Goal: Information Seeking & Learning: Check status

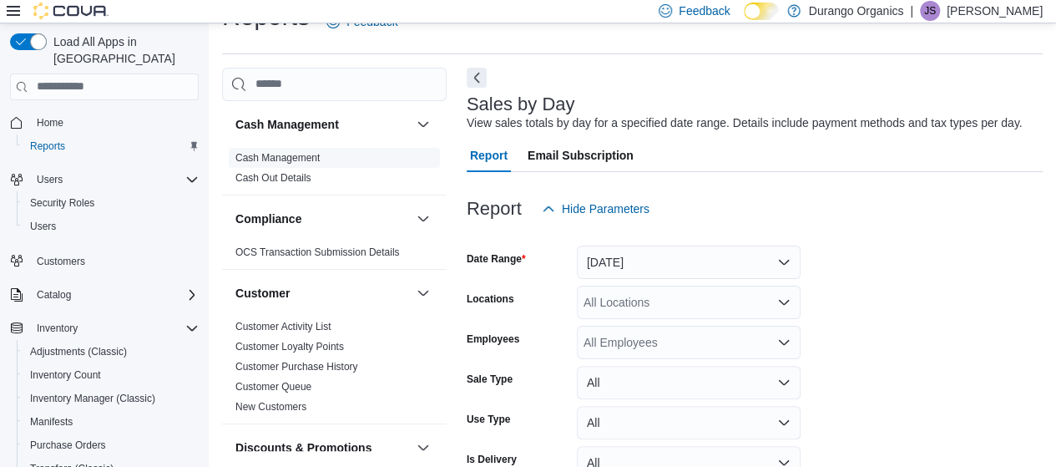
scroll to position [38, 0]
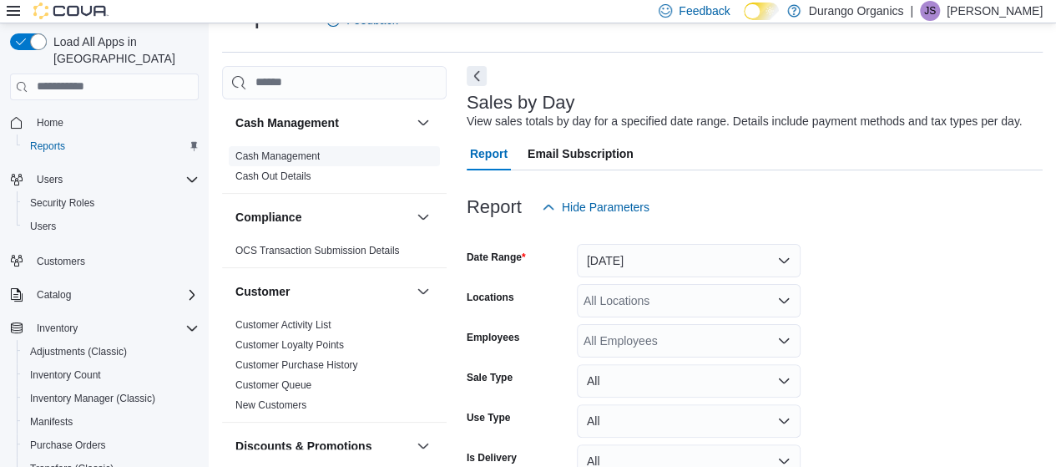
click at [319, 153] on link "Cash Management" at bounding box center [277, 156] width 84 height 12
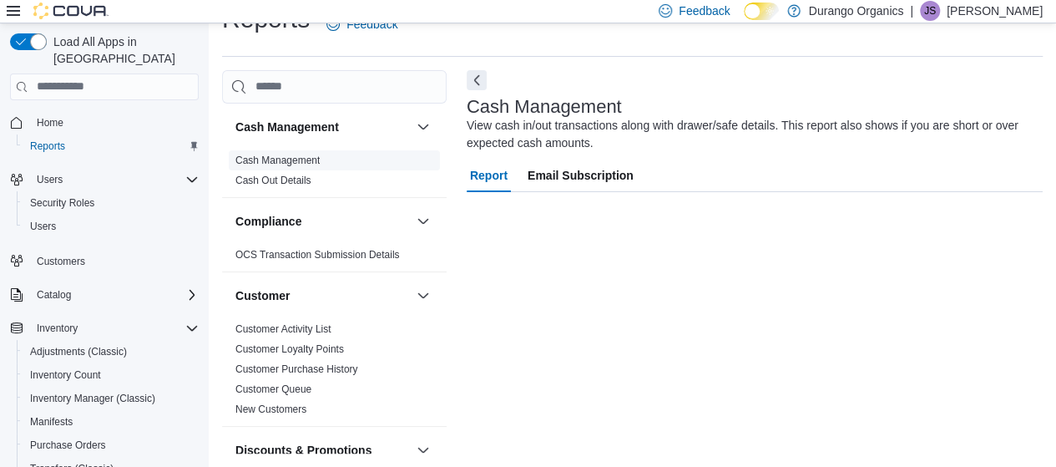
scroll to position [34, 0]
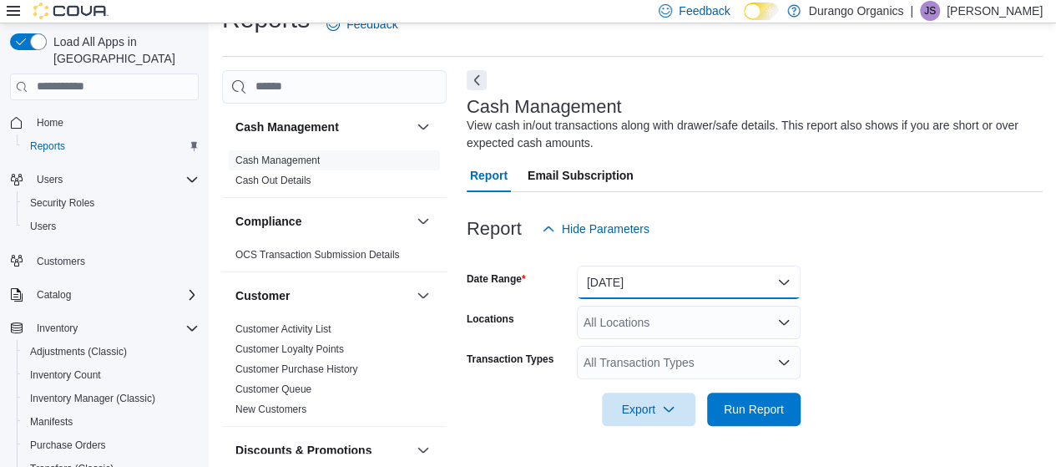
click at [766, 286] on button "[DATE]" at bounding box center [689, 282] width 224 height 33
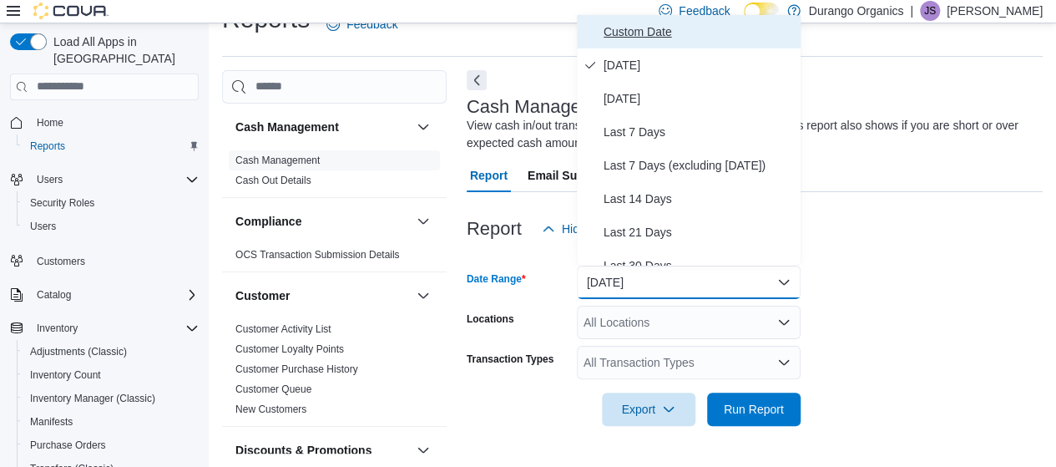
click at [650, 23] on span "Custom Date" at bounding box center [699, 32] width 190 height 20
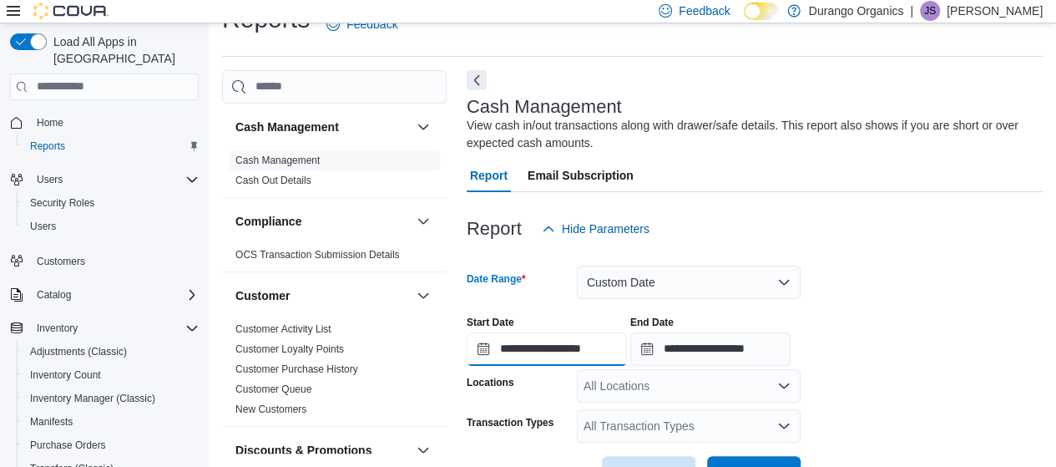
click at [537, 346] on input "**********" at bounding box center [547, 348] width 160 height 33
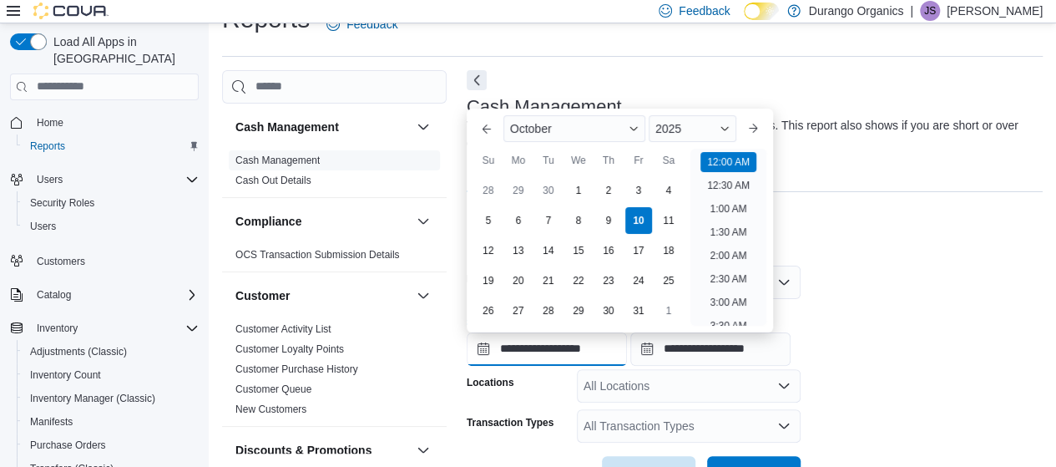
scroll to position [52, 0]
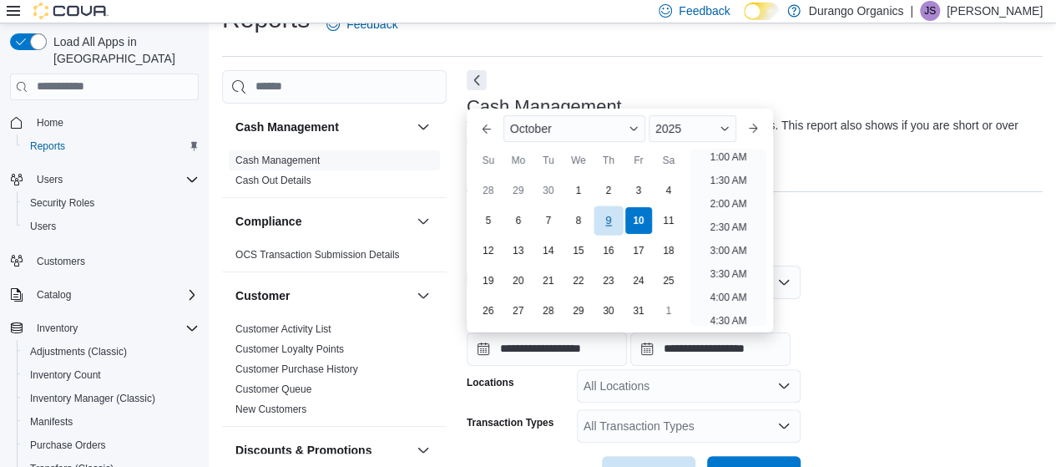
click at [615, 223] on div "9" at bounding box center [608, 219] width 29 height 29
type input "**********"
click at [847, 291] on form "**********" at bounding box center [755, 367] width 576 height 244
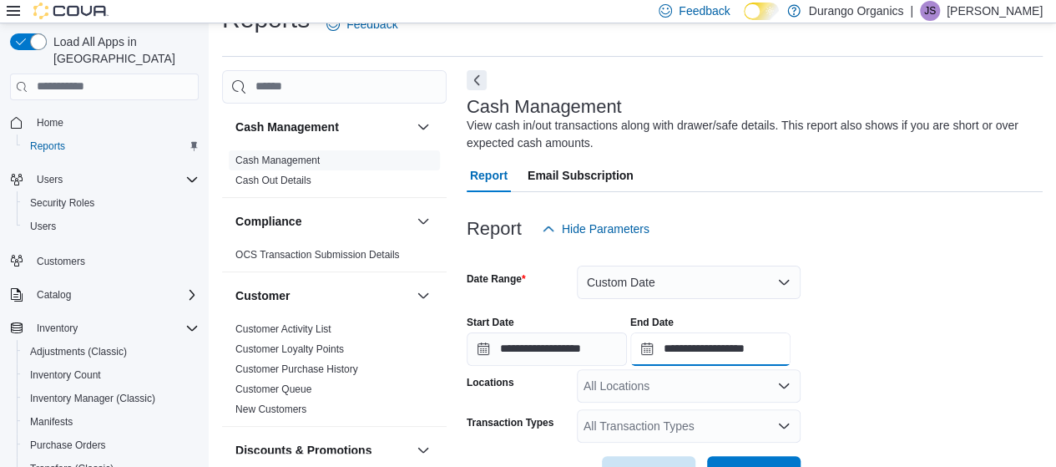
click at [742, 350] on input "**********" at bounding box center [710, 348] width 160 height 33
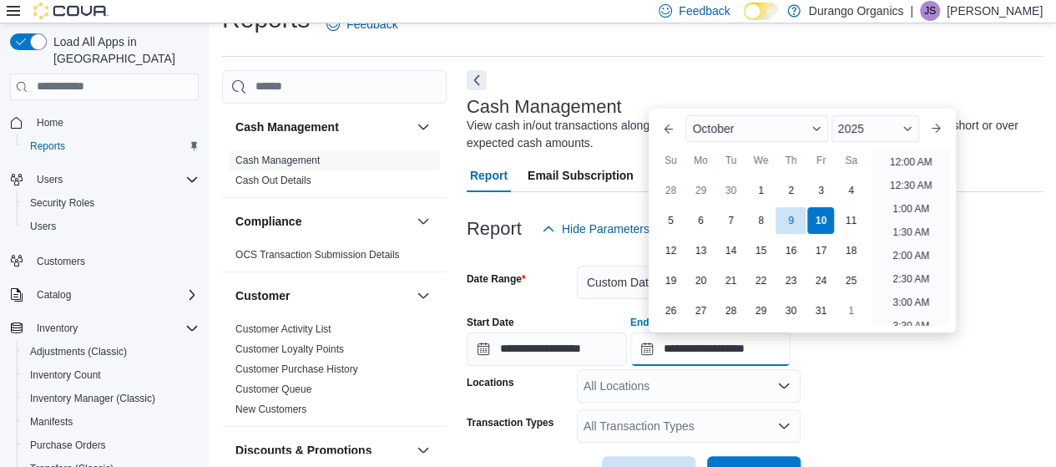
scroll to position [948, 0]
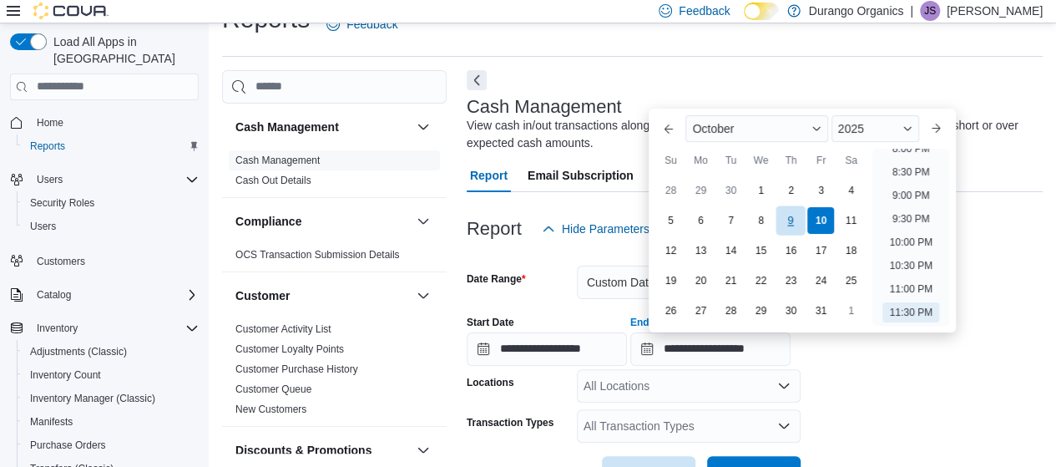
click at [793, 222] on div "9" at bounding box center [790, 219] width 29 height 29
type input "**********"
click at [987, 387] on form "**********" at bounding box center [755, 367] width 576 height 244
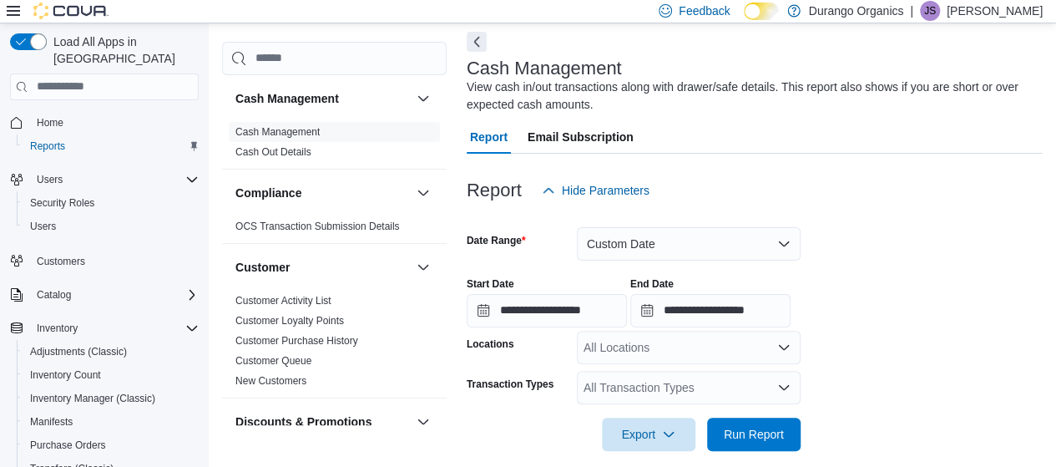
scroll to position [89, 0]
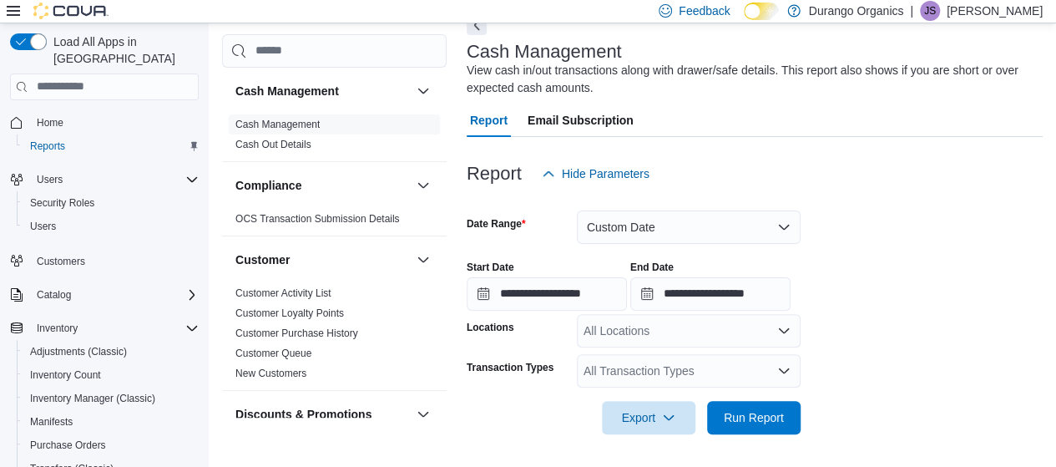
click at [723, 332] on div "All Locations" at bounding box center [689, 330] width 224 height 33
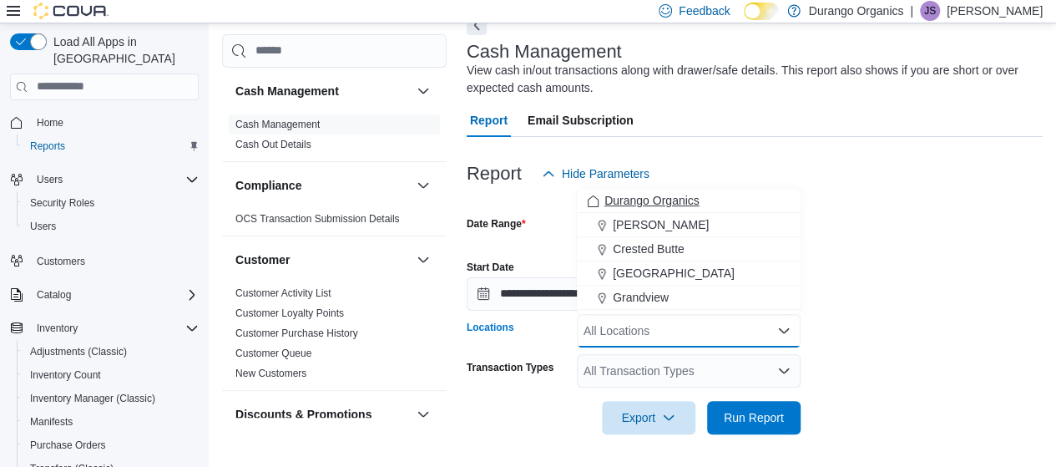
click at [636, 227] on span "[PERSON_NAME]" at bounding box center [661, 224] width 96 height 17
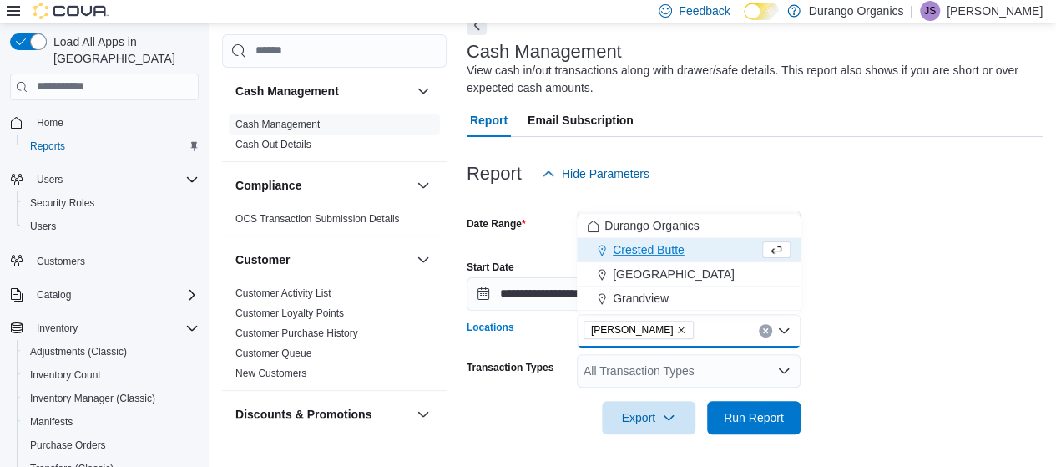
click at [952, 285] on div "**********" at bounding box center [755, 278] width 576 height 63
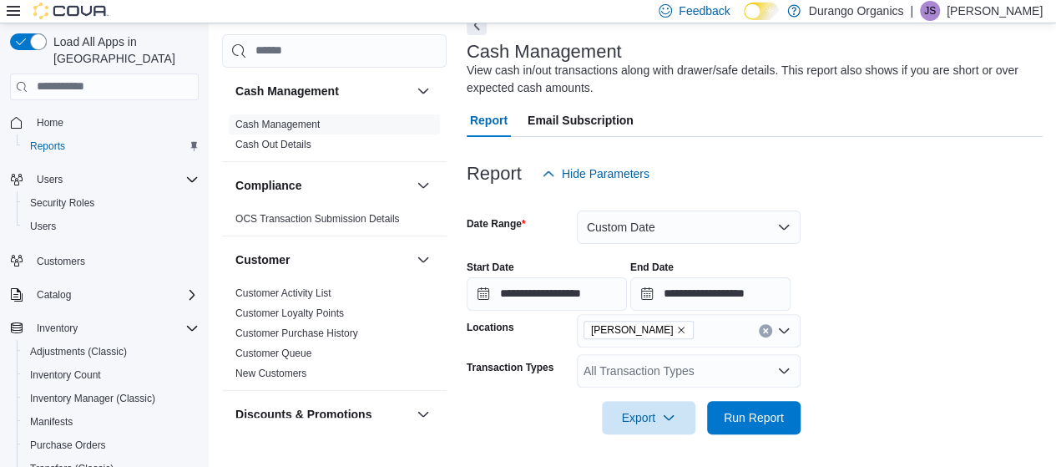
click at [735, 370] on div "All Transaction Types" at bounding box center [689, 370] width 224 height 33
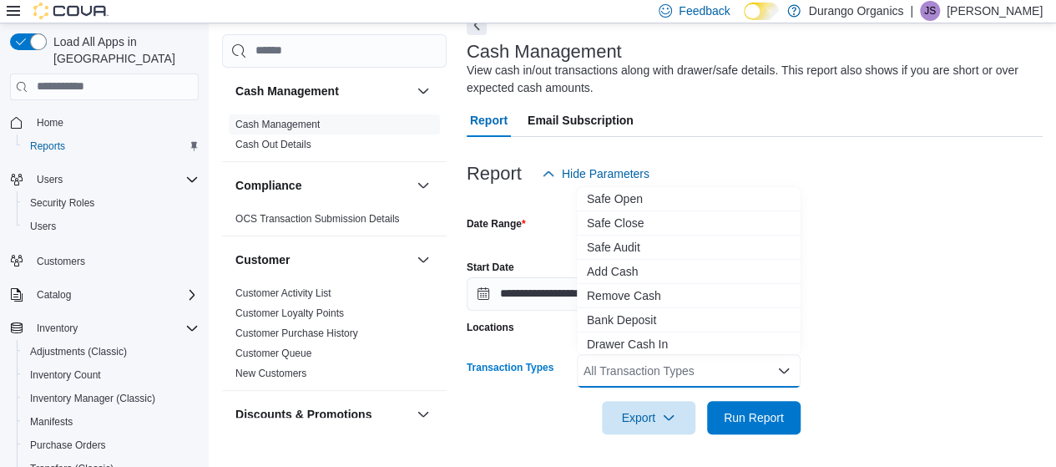
click at [918, 348] on form "**********" at bounding box center [755, 312] width 576 height 244
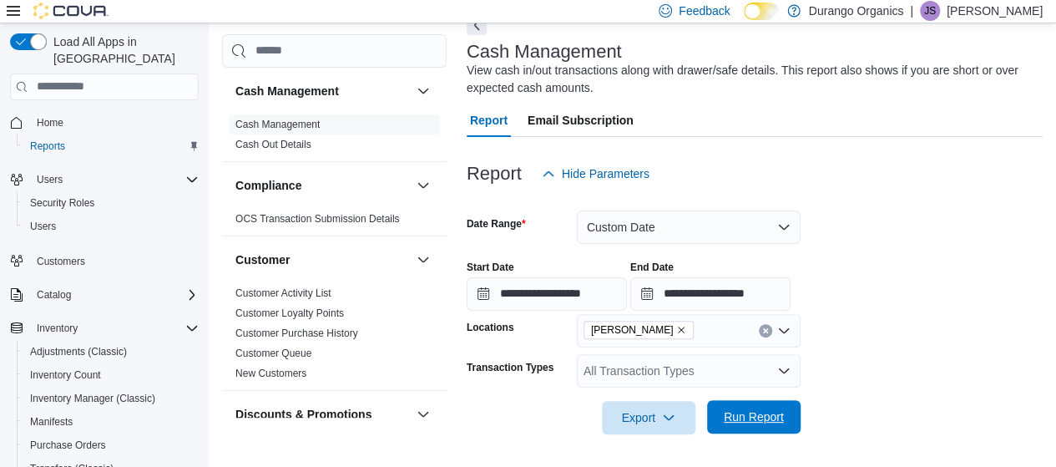
click at [786, 413] on span "Run Report" at bounding box center [753, 416] width 73 height 33
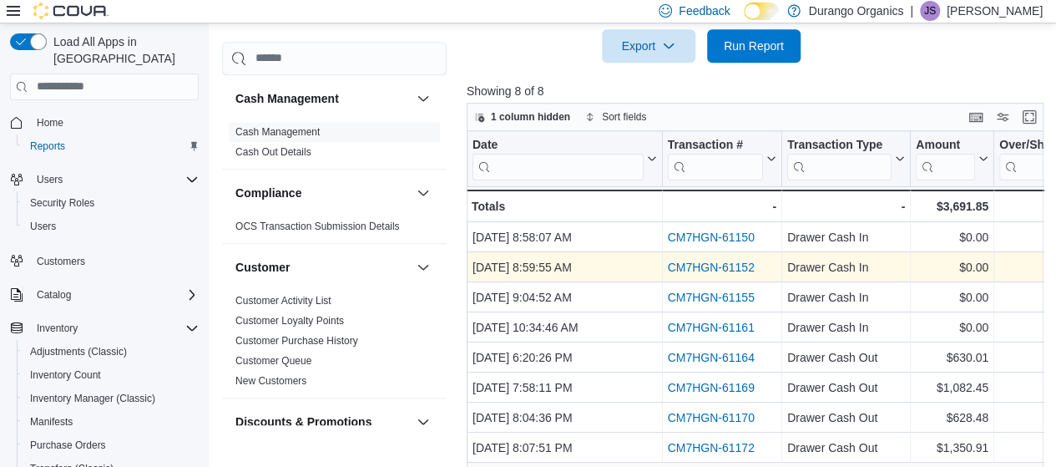
scroll to position [483, 0]
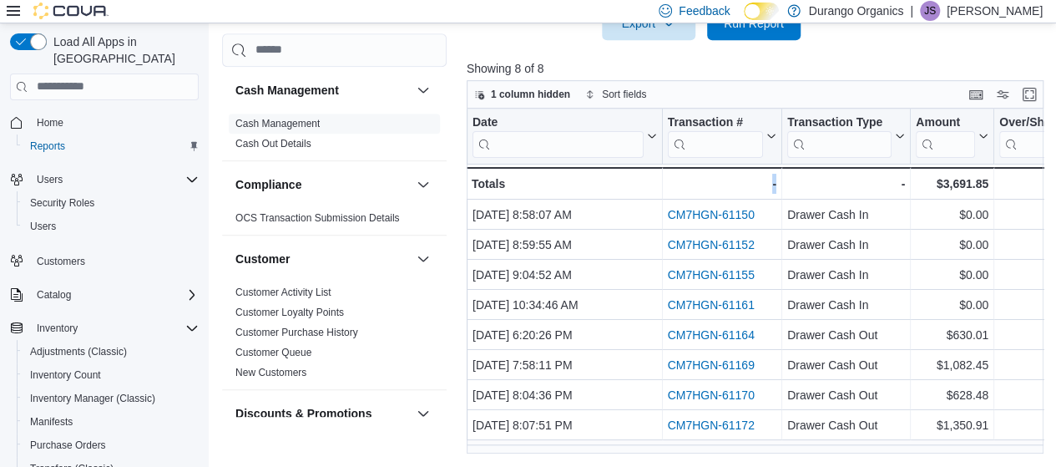
drag, startPoint x: 738, startPoint y: 453, endPoint x: 791, endPoint y: 453, distance: 52.6
click at [791, 453] on div "Date Click to view column header actions Transaction # Click to view column hea…" at bounding box center [758, 282] width 583 height 346
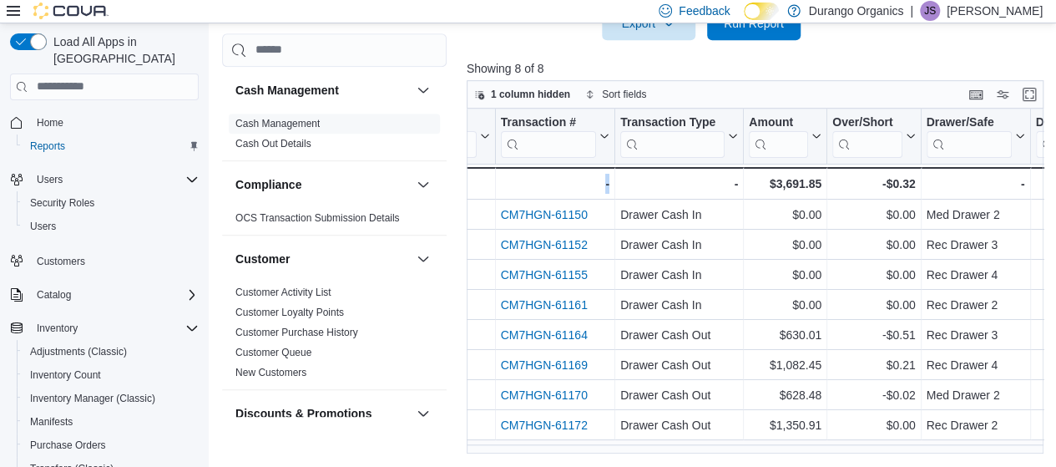
scroll to position [0, 193]
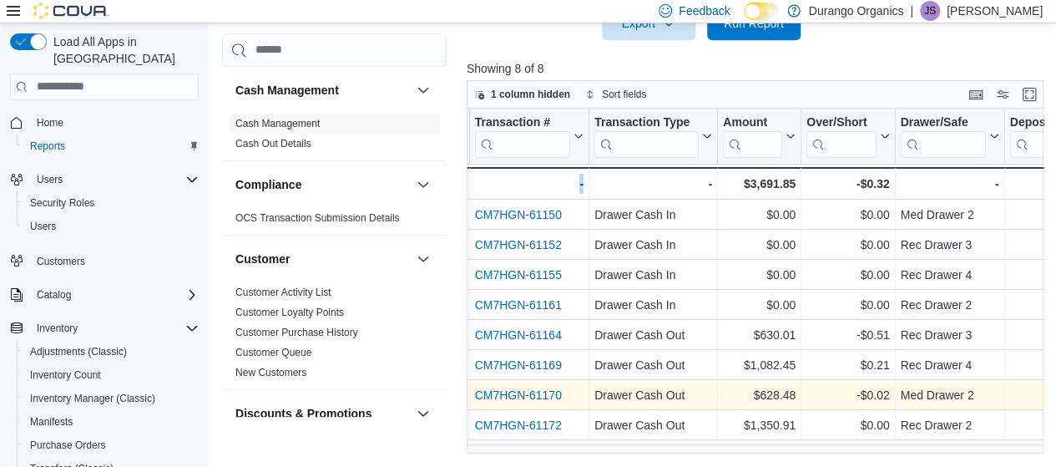
click at [544, 393] on link "CM7HGN-61170" at bounding box center [517, 394] width 87 height 13
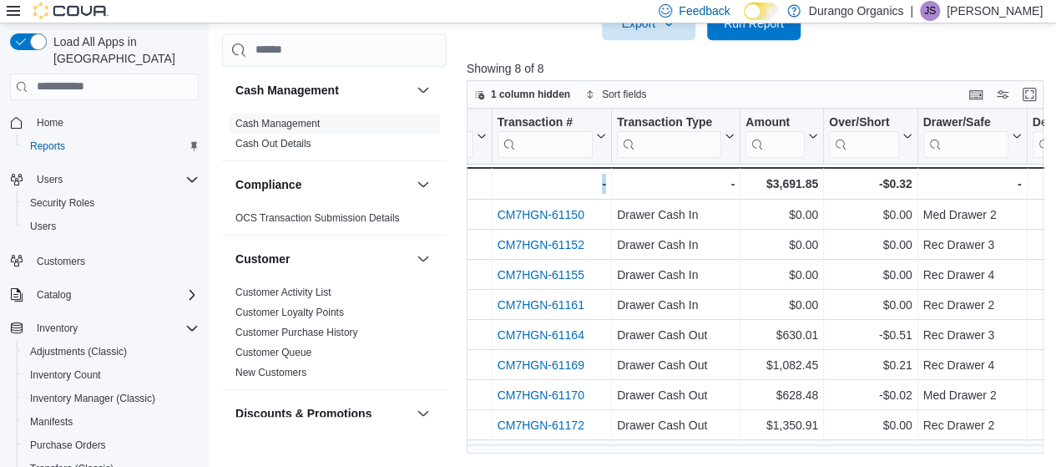
scroll to position [0, 157]
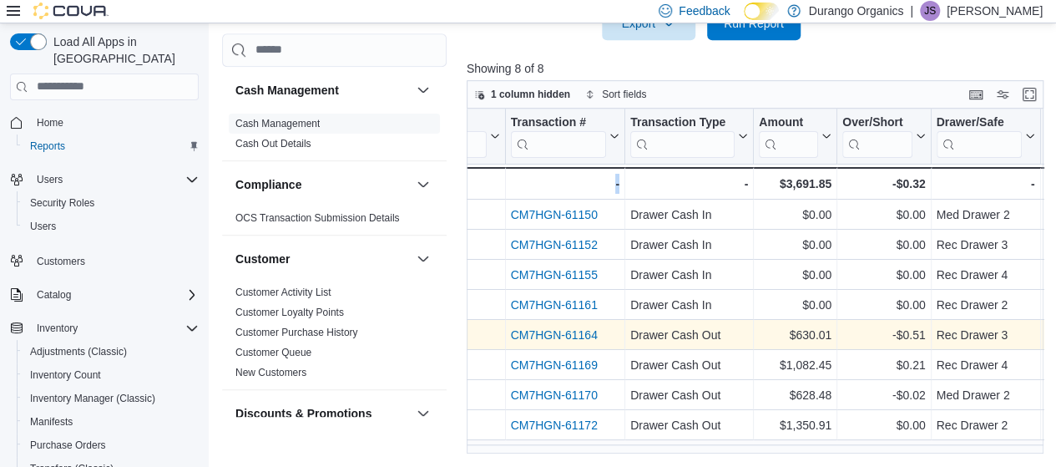
click at [553, 328] on link "CM7HGN-61164" at bounding box center [553, 334] width 87 height 13
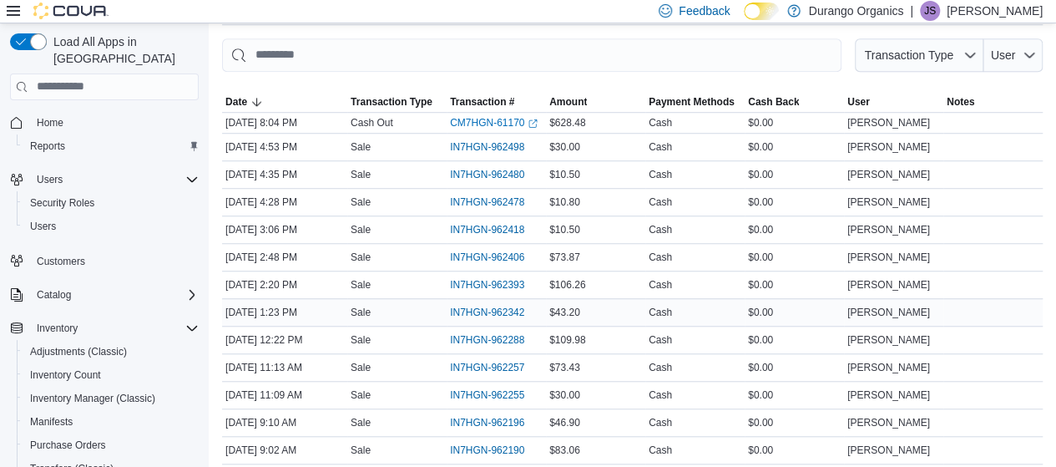
scroll to position [573, 0]
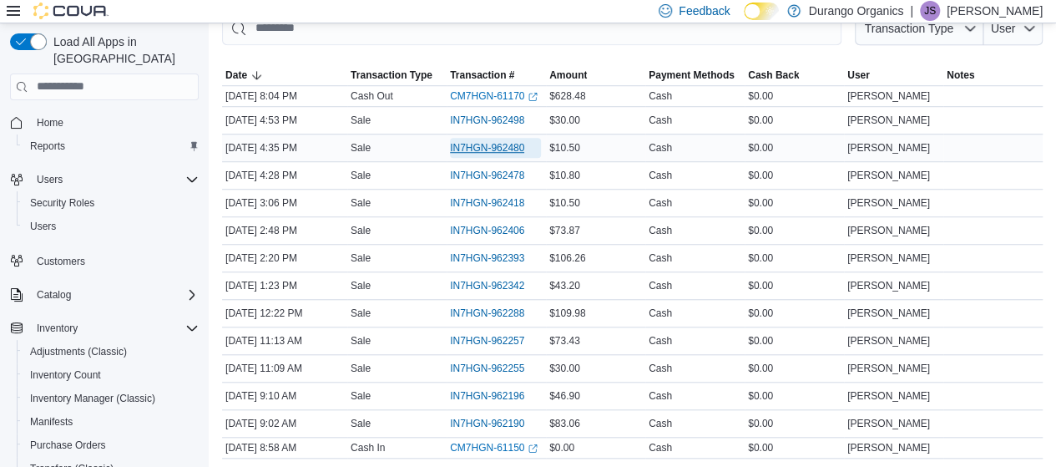
click at [491, 149] on span "IN7HGN-962480" at bounding box center [487, 147] width 74 height 13
click at [497, 174] on span "IN7HGN-962478" at bounding box center [487, 175] width 74 height 13
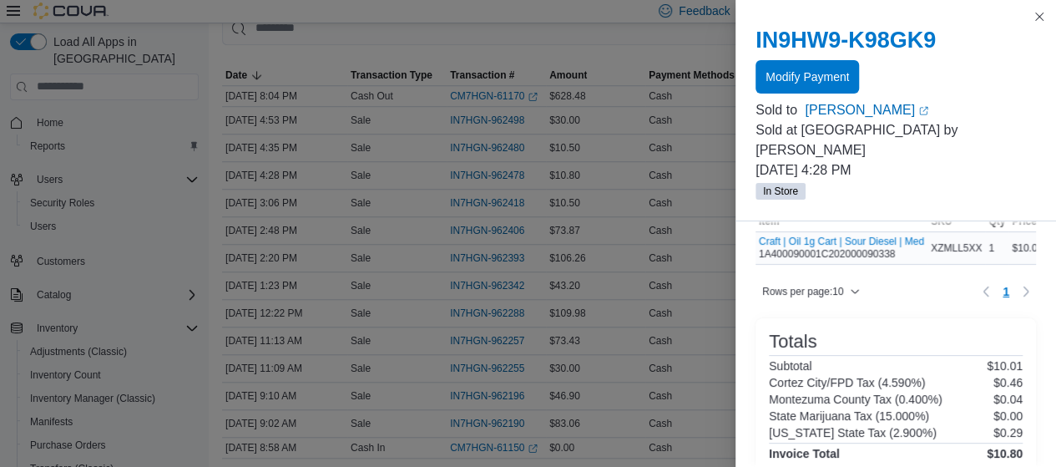
scroll to position [0, 0]
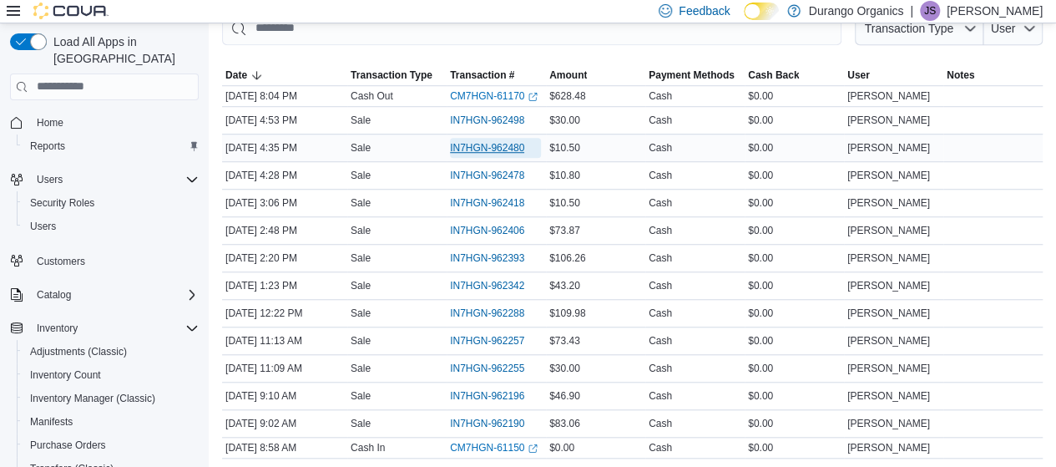
click at [518, 144] on span "IN7HGN-962480" at bounding box center [487, 147] width 74 height 13
click at [513, 177] on span "IN7HGN-962478" at bounding box center [487, 175] width 74 height 13
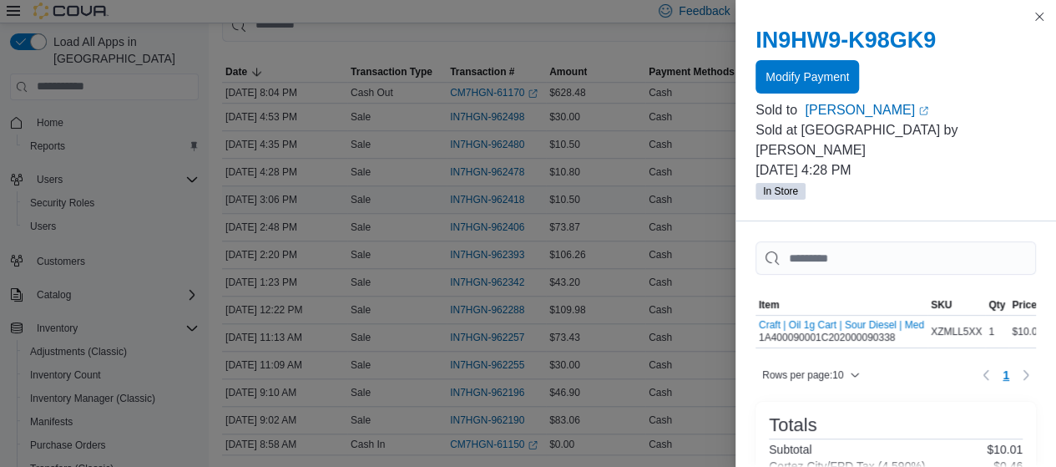
scroll to position [573, 0]
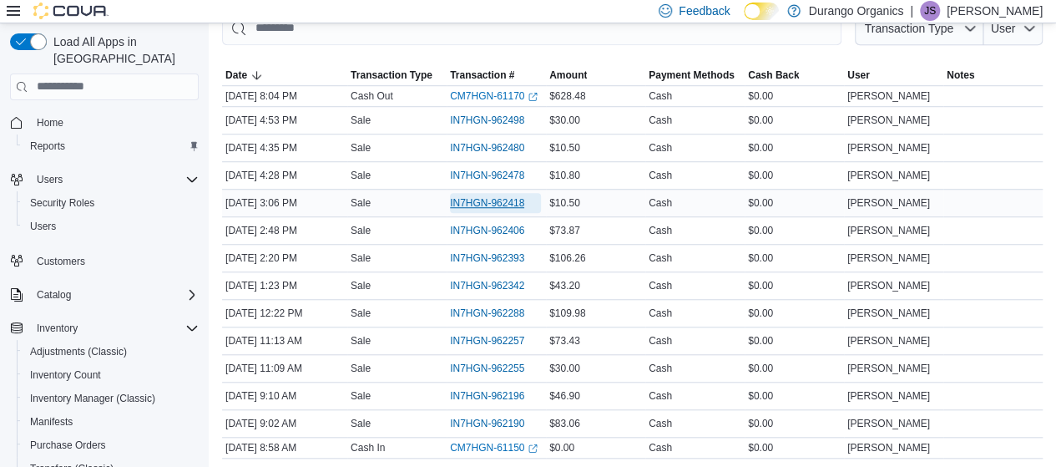
click at [509, 204] on span "IN7HGN-962418" at bounding box center [487, 202] width 74 height 13
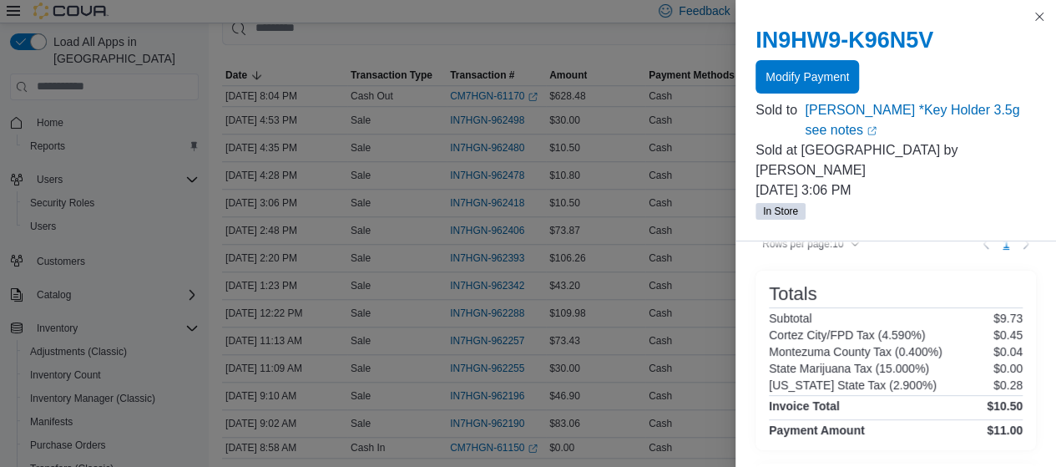
scroll to position [326, 0]
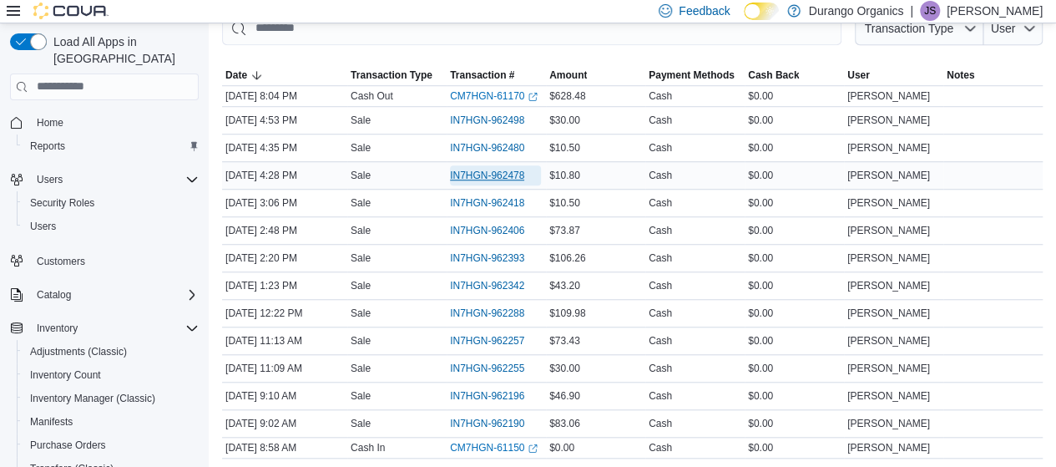
click at [500, 175] on span "IN7HGN-962478" at bounding box center [487, 175] width 74 height 13
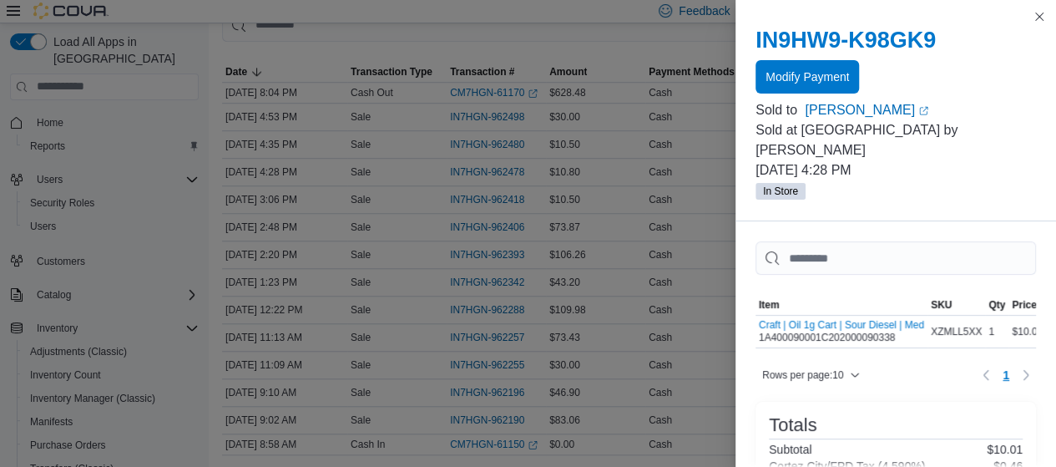
scroll to position [573, 0]
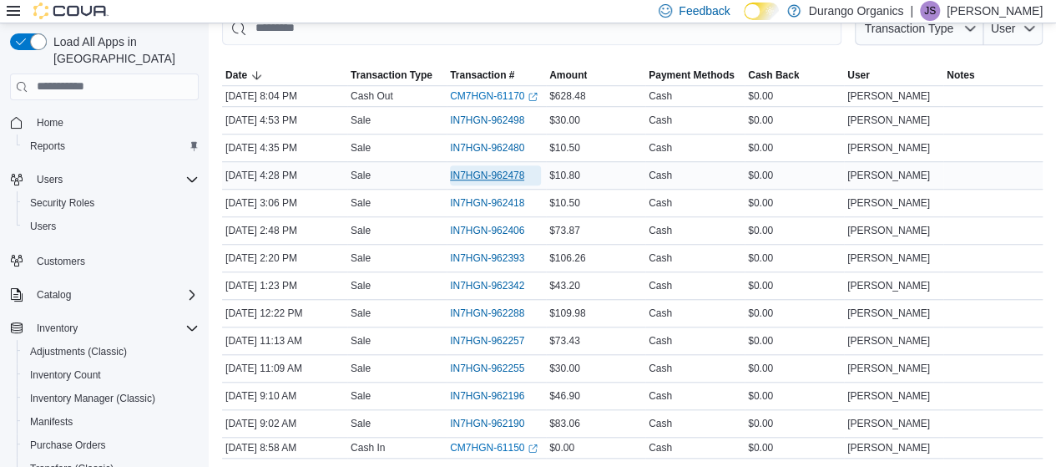
click at [511, 174] on span "IN7HGN-962478" at bounding box center [487, 175] width 74 height 13
click at [521, 141] on span "IN7HGN-962480" at bounding box center [487, 147] width 74 height 13
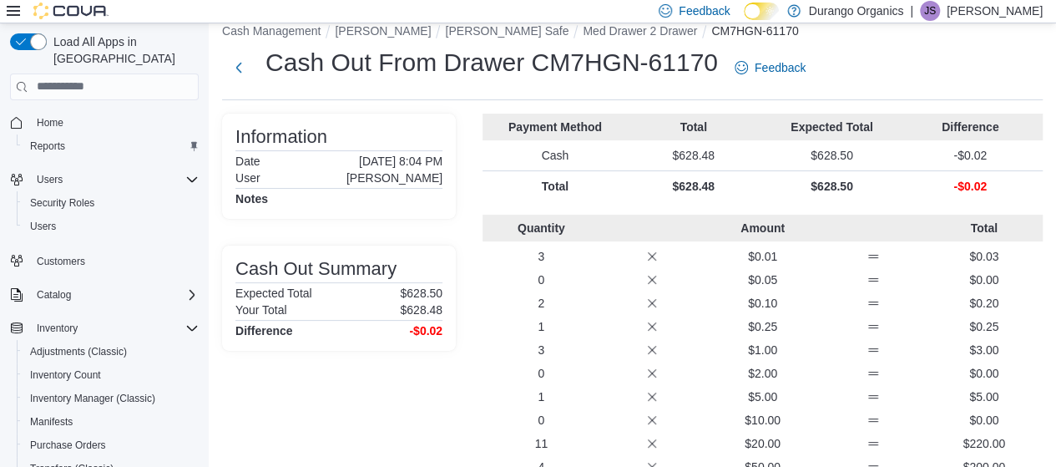
scroll to position [0, 0]
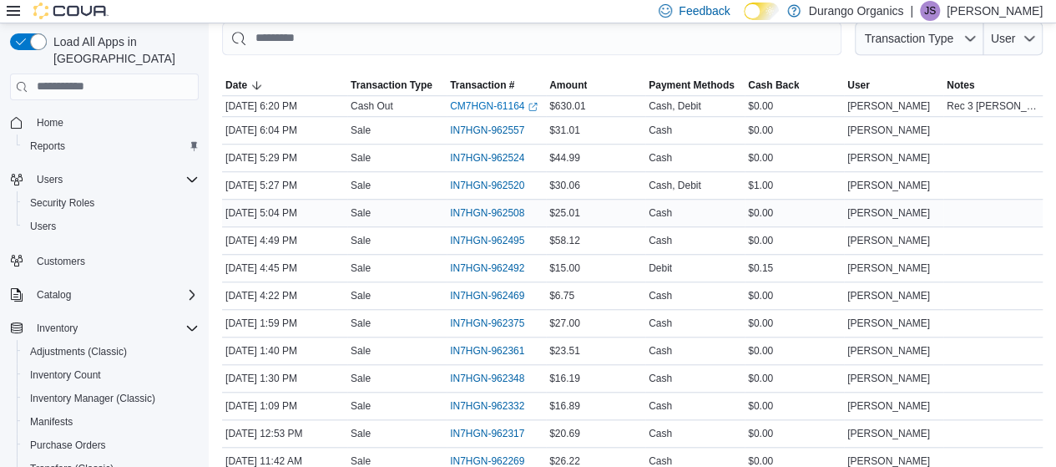
scroll to position [620, 0]
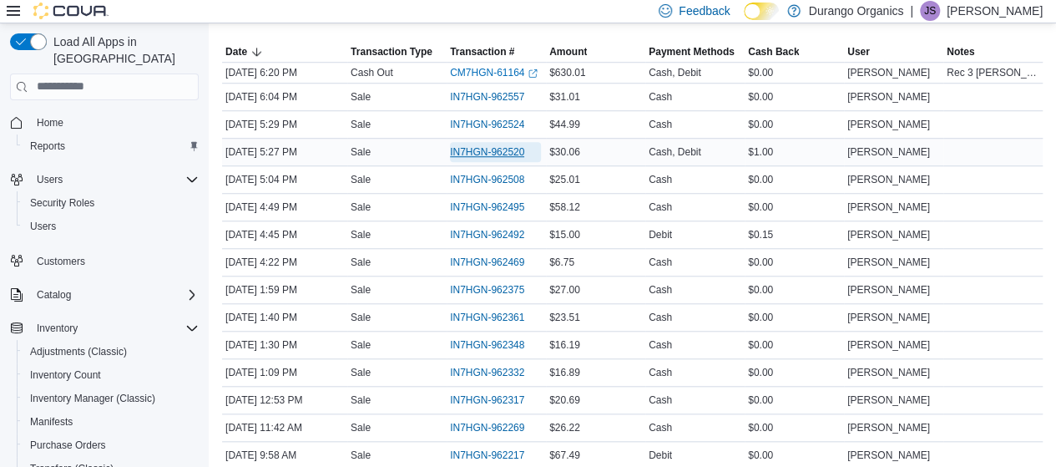
click at [514, 147] on span "IN7HGN-962520" at bounding box center [487, 151] width 74 height 13
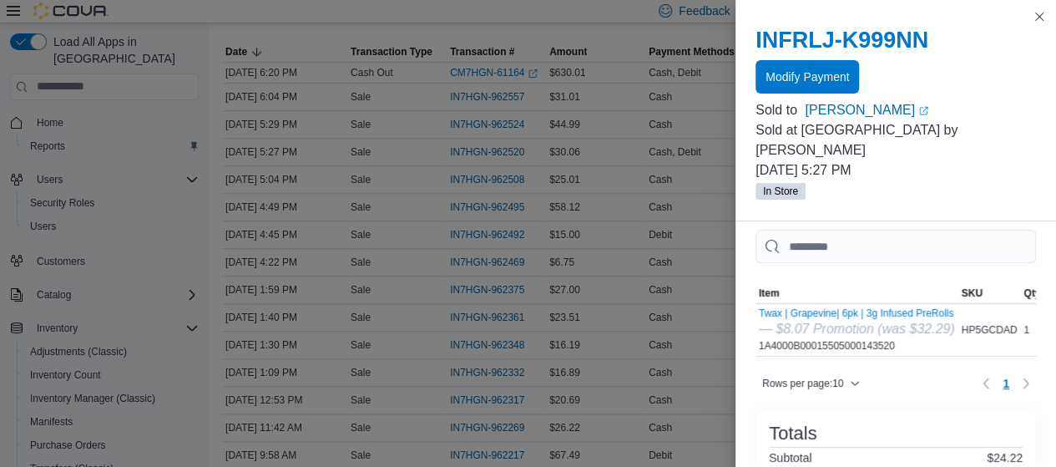
scroll to position [0, 0]
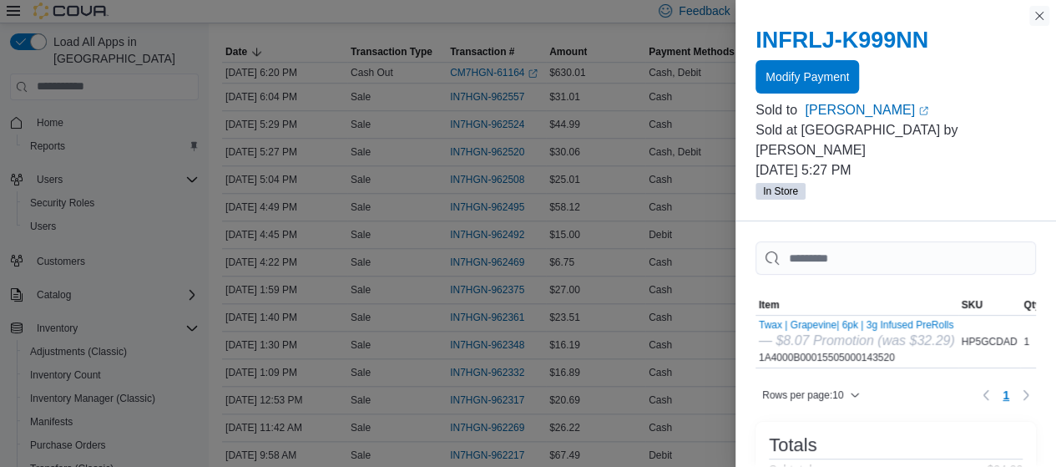
click at [1035, 19] on button "Close this dialog" at bounding box center [1039, 16] width 20 height 20
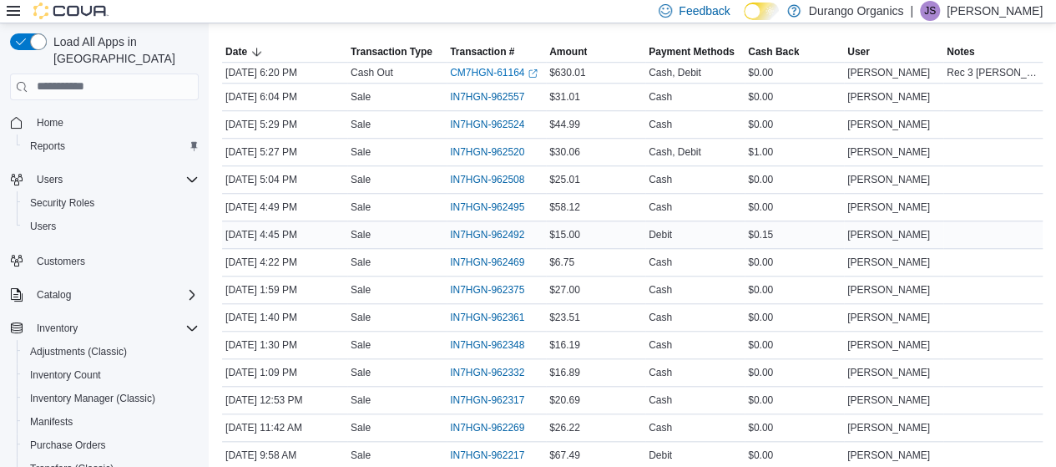
scroll to position [703, 0]
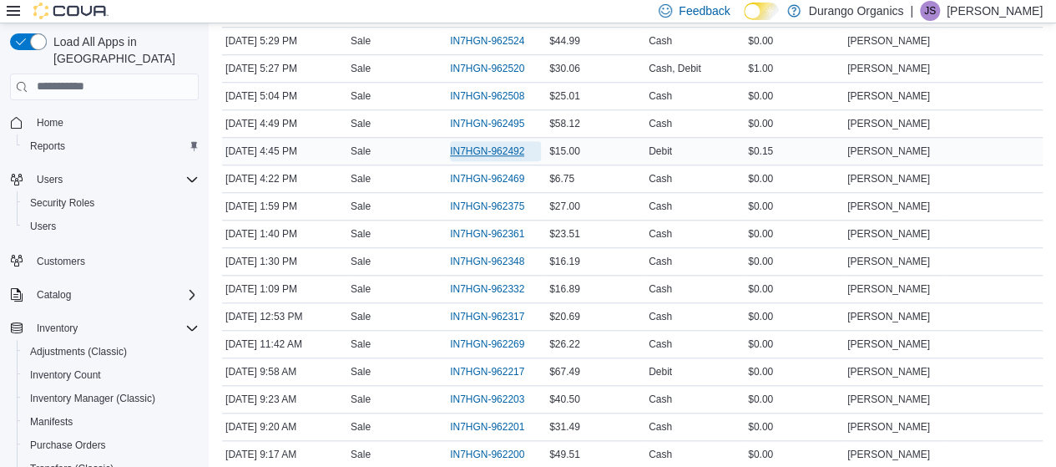
click at [514, 148] on span "IN7HGN-962492" at bounding box center [487, 150] width 74 height 13
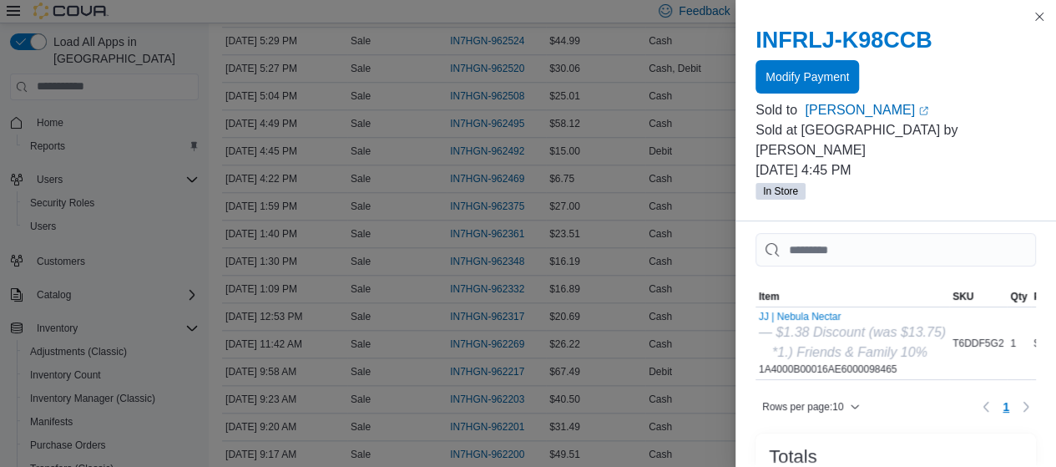
scroll to position [0, 0]
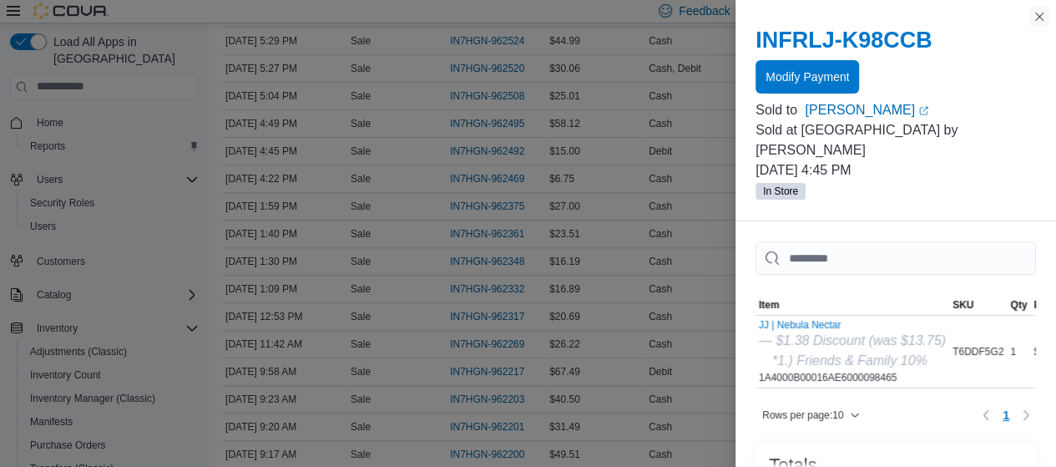
drag, startPoint x: 1036, startPoint y: 16, endPoint x: 1027, endPoint y: 18, distance: 9.5
click at [1036, 16] on button "Close this dialog" at bounding box center [1039, 17] width 20 height 20
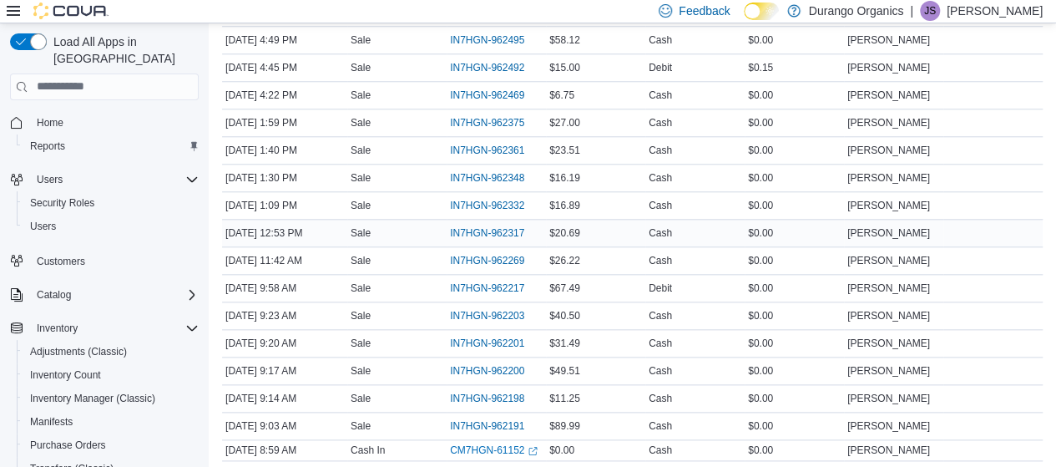
scroll to position [703, 0]
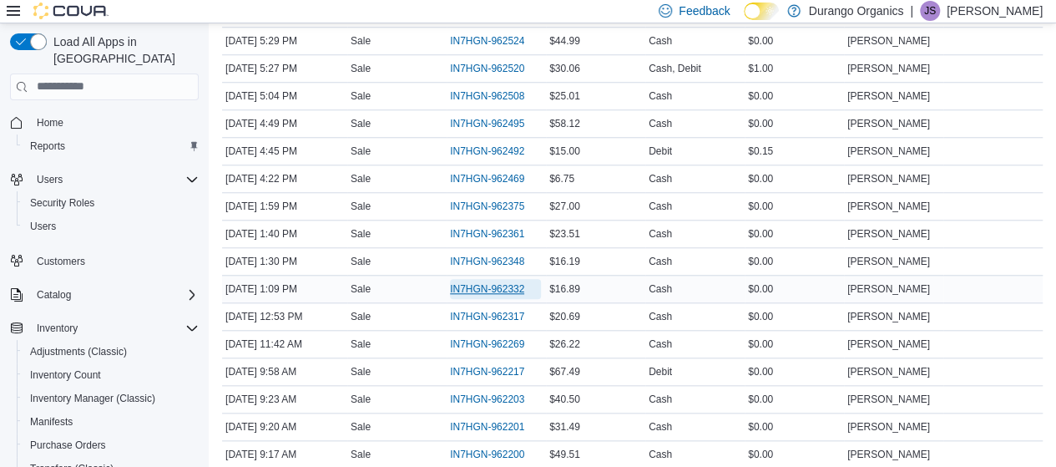
click at [523, 282] on span "IN7HGN-962332" at bounding box center [487, 288] width 74 height 13
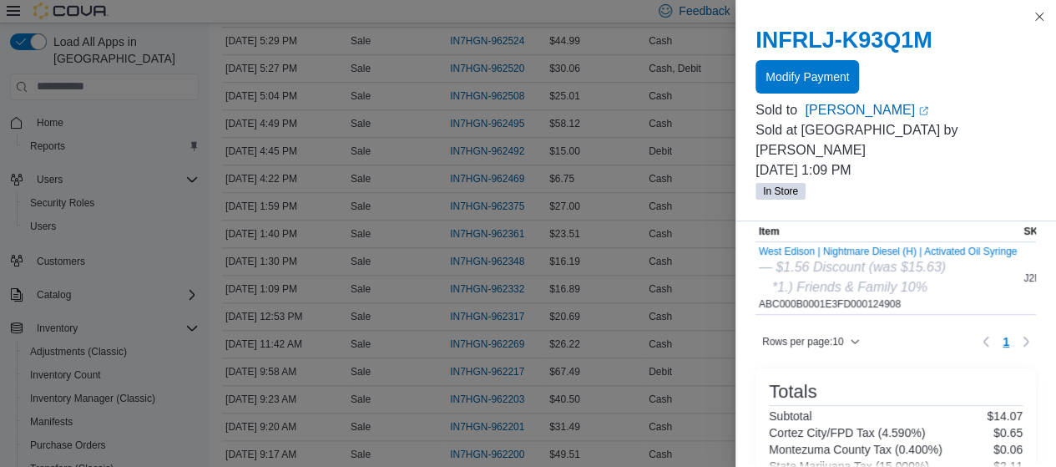
scroll to position [0, 0]
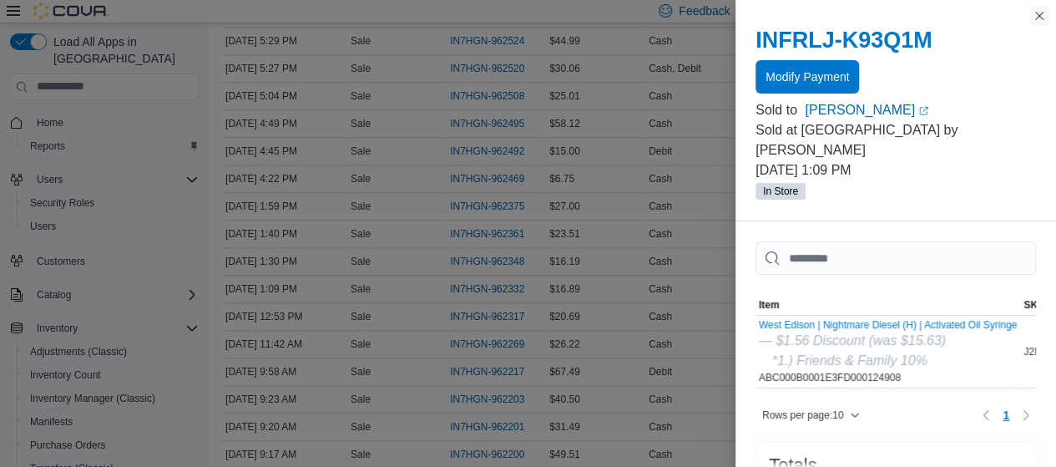
click at [1035, 16] on button "Close this dialog" at bounding box center [1039, 16] width 20 height 20
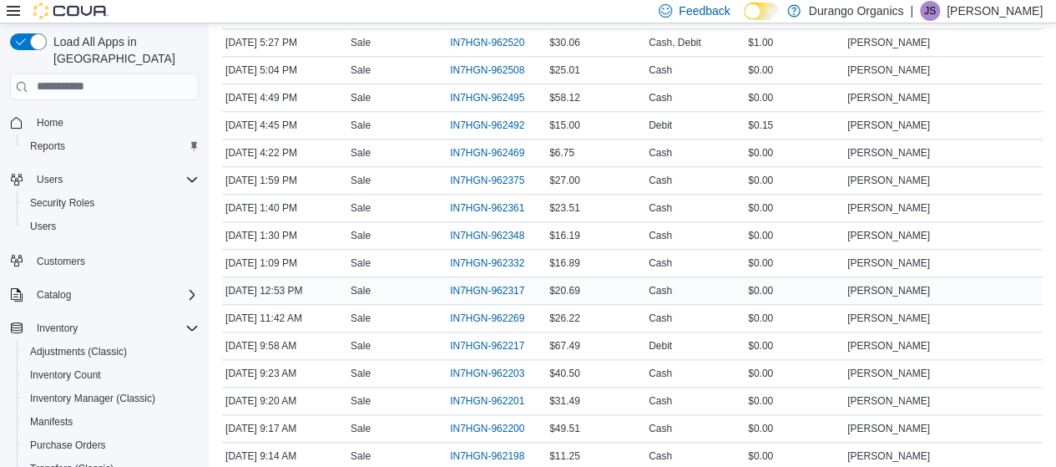
scroll to position [703, 0]
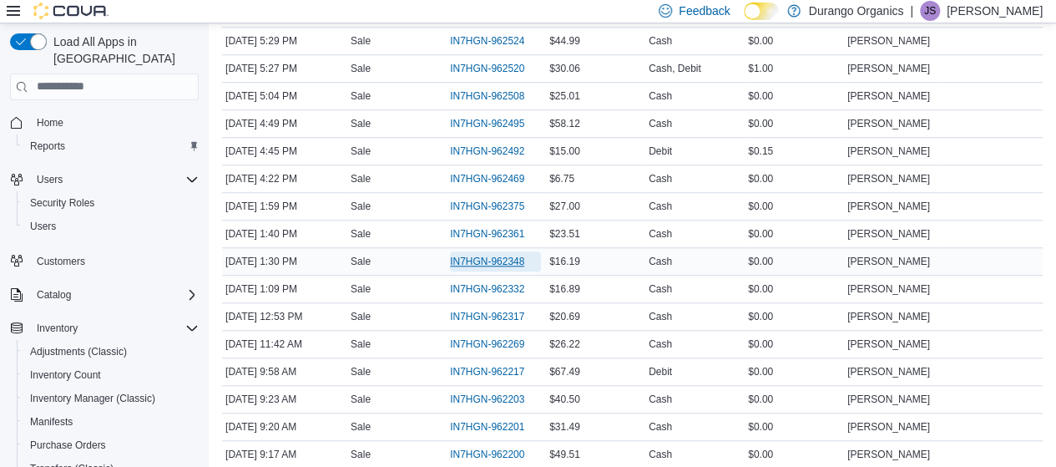
click at [523, 258] on span "IN7HGN-962348" at bounding box center [487, 261] width 74 height 13
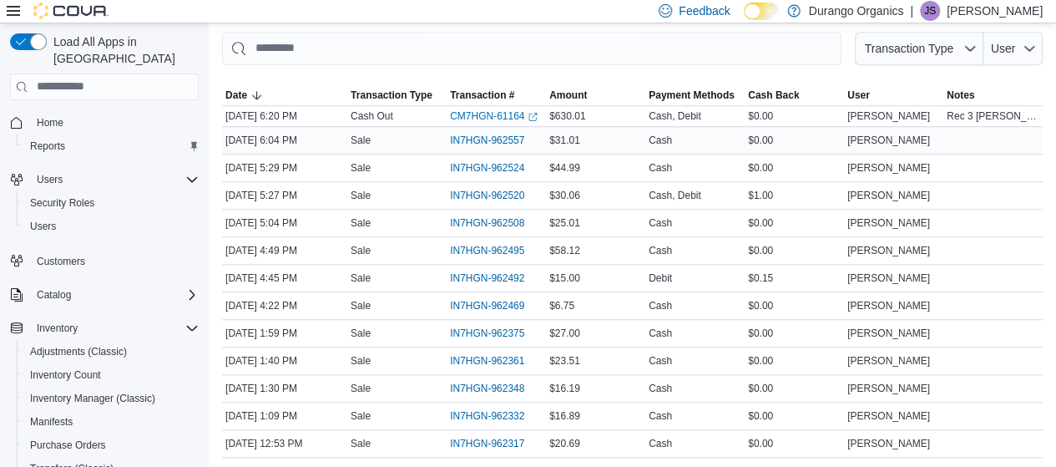
scroll to position [620, 0]
